Goal: Communication & Community: Participate in discussion

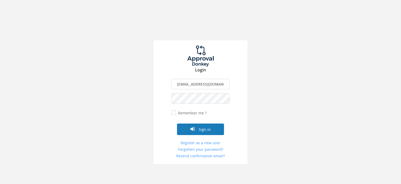
click at [203, 128] on button "Sign in" at bounding box center [200, 129] width 47 height 12
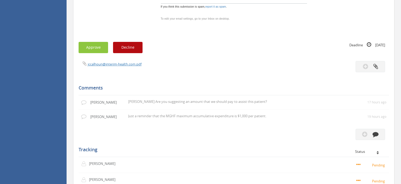
scroll to position [359, 0]
click at [369, 137] on button "button" at bounding box center [371, 134] width 30 height 11
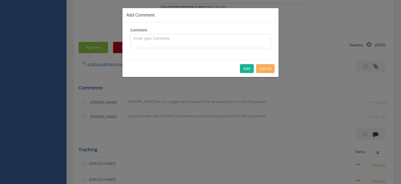
click at [192, 39] on textarea at bounding box center [200, 41] width 141 height 14
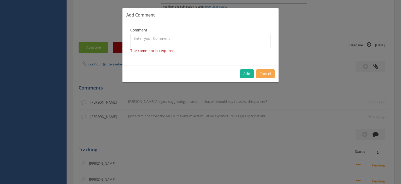
click at [261, 70] on button "Cancel" at bounding box center [265, 73] width 19 height 9
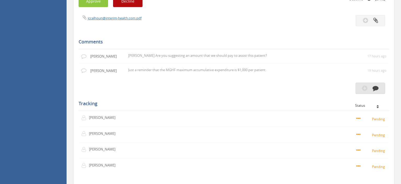
scroll to position [414, 0]
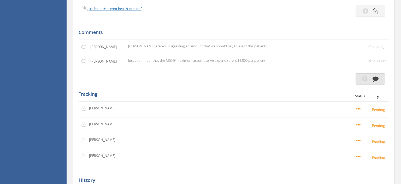
click at [366, 79] on icon "button" at bounding box center [365, 79] width 5 height 6
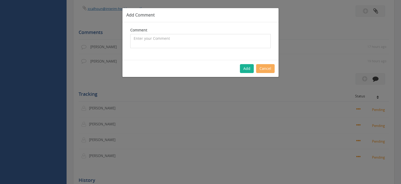
click at [193, 38] on textarea at bounding box center [200, 41] width 141 height 14
type textarea "I would support payment of the"
click at [265, 69] on button "Cancel" at bounding box center [265, 68] width 19 height 9
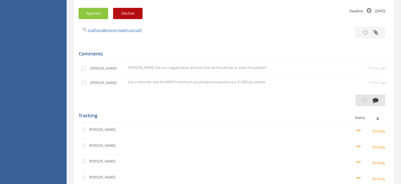
scroll to position [393, 0]
click at [375, 101] on icon "button" at bounding box center [376, 100] width 6 height 6
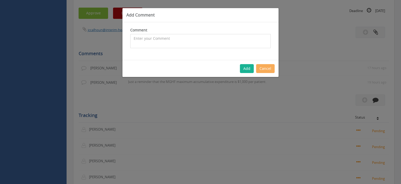
click at [175, 38] on textarea at bounding box center [200, 41] width 141 height 14
click at [242, 38] on textarea "I would support the amount that AEP requires of $635. However this patient need…" at bounding box center [200, 41] width 141 height 14
click at [241, 45] on textarea "I would support the amount that AEP requires of $635. However, this patient nee…" at bounding box center [200, 41] width 141 height 14
click at [199, 44] on textarea "I would support the amount that AEP requires of $635. However, this patient nee…" at bounding box center [200, 41] width 141 height 14
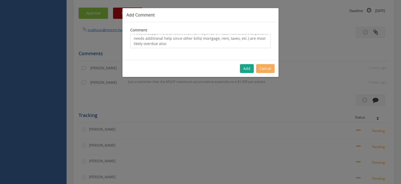
type textarea "I would support the amount that AEP requires of $635. However, this patient nee…"
click at [245, 68] on button "Add" at bounding box center [247, 68] width 14 height 9
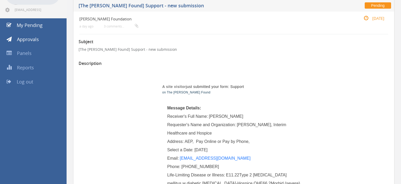
scroll to position [6, 0]
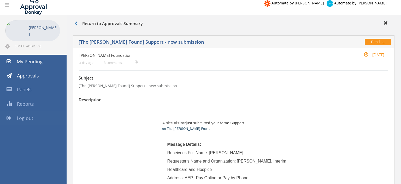
click at [20, 118] on span "Log out" at bounding box center [25, 118] width 16 height 6
